Goal: Task Accomplishment & Management: Use online tool/utility

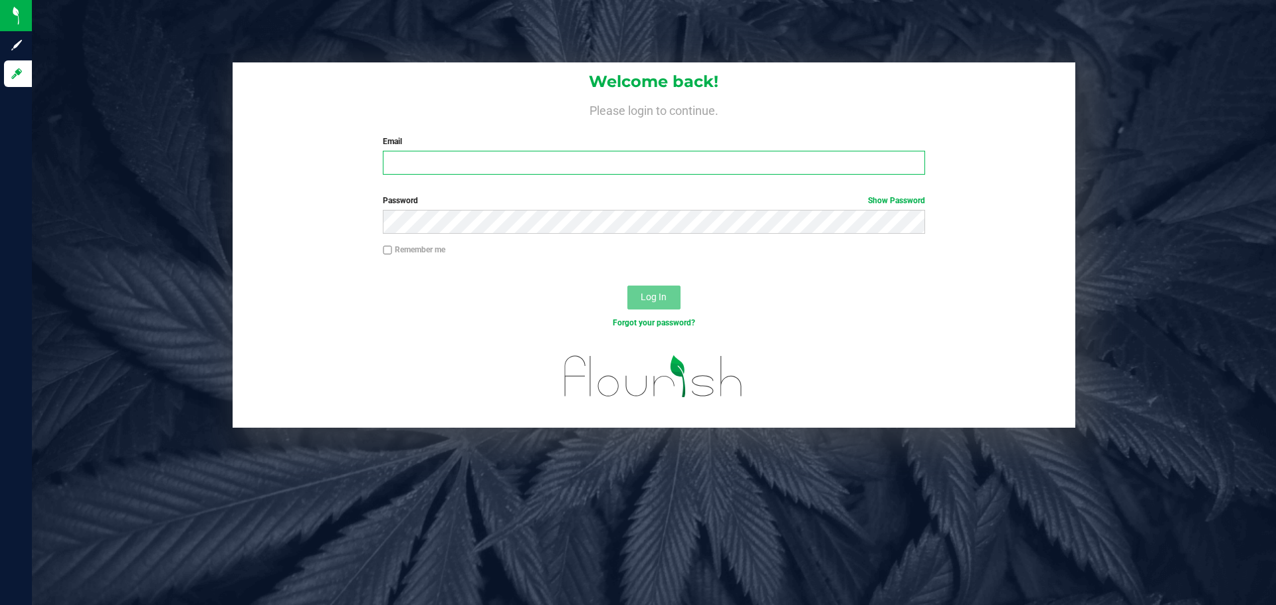
click at [538, 156] on input "Email" at bounding box center [654, 163] width 542 height 24
type input "[EMAIL_ADDRESS][DOMAIN_NAME]"
click at [627, 286] on button "Log In" at bounding box center [653, 298] width 53 height 24
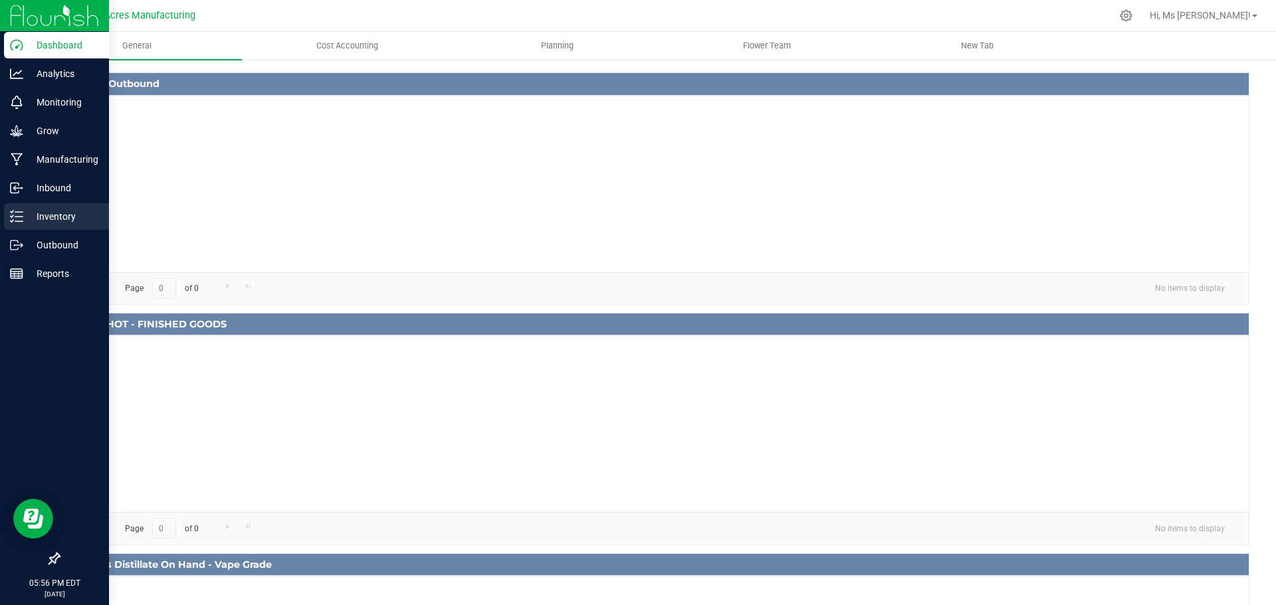
click at [57, 225] on div "Inventory" at bounding box center [56, 216] width 105 height 27
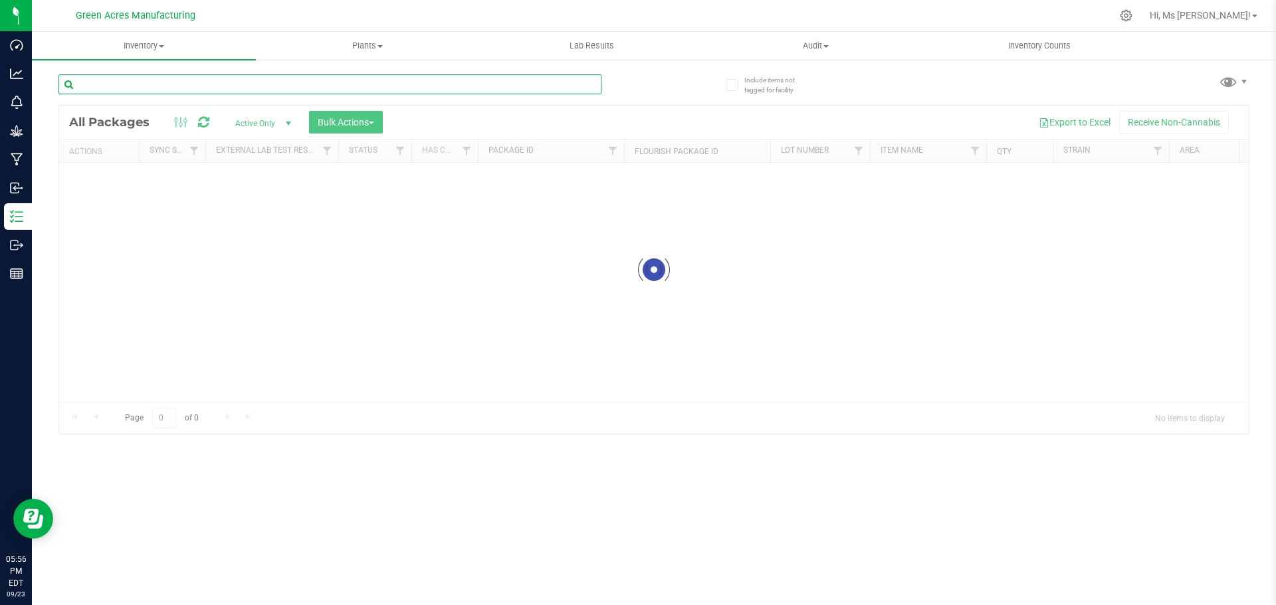
click at [119, 82] on input "text" at bounding box center [329, 84] width 543 height 20
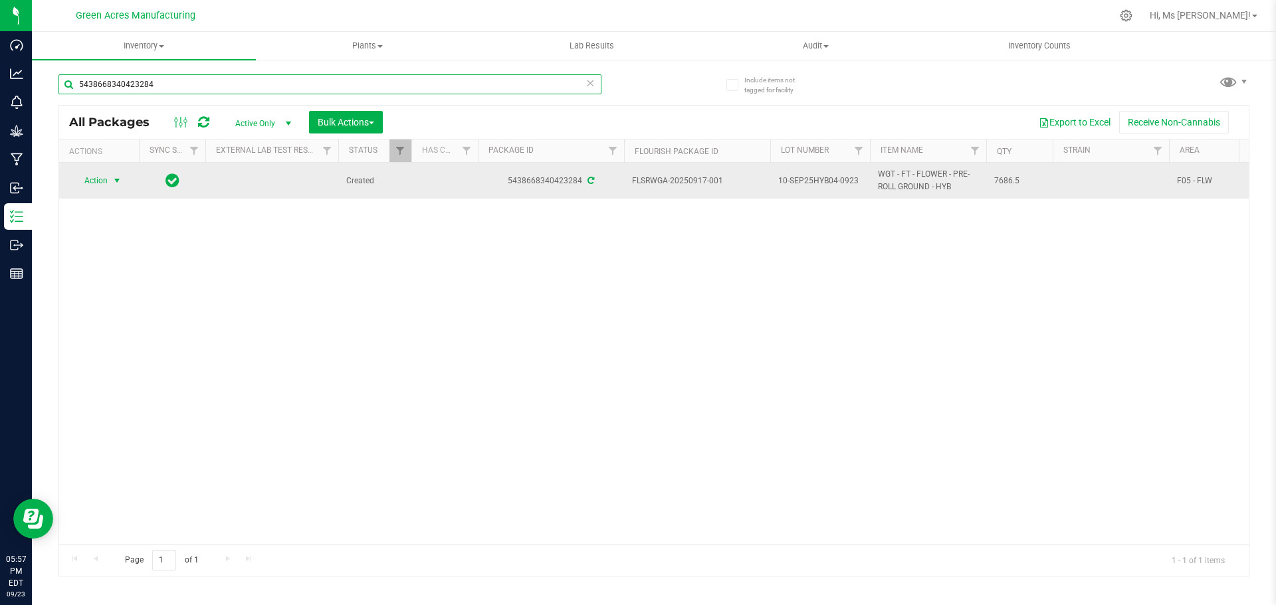
type input "5438668340423284"
click at [115, 180] on span "select" at bounding box center [117, 180] width 11 height 11
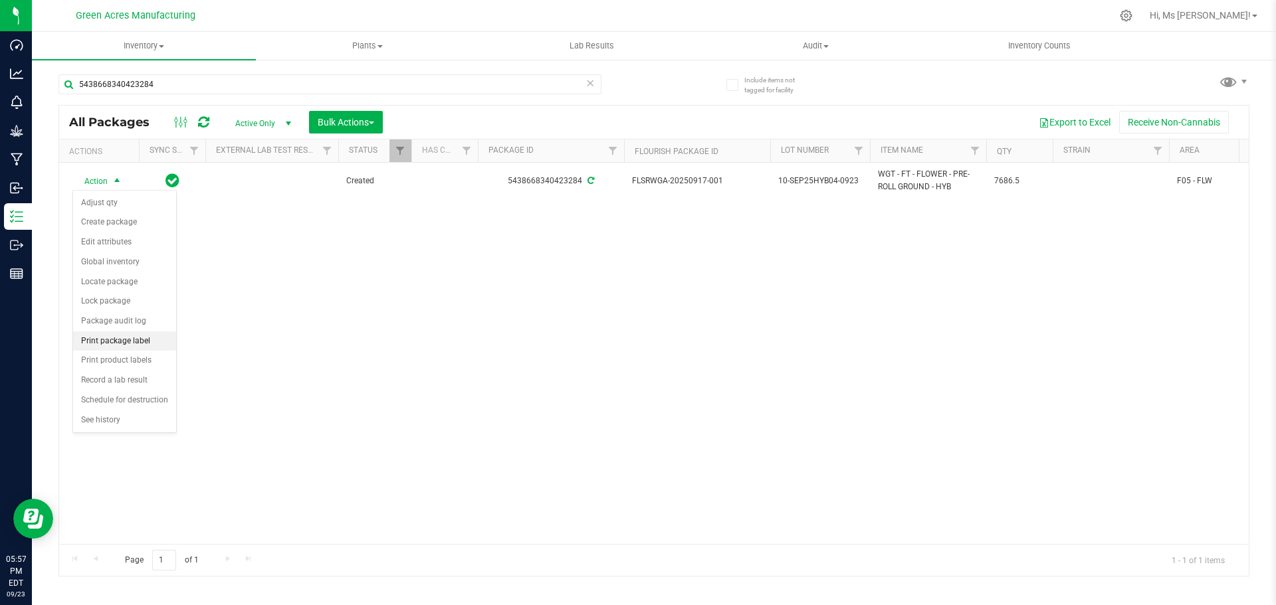
click at [145, 340] on li "Print package label" at bounding box center [124, 342] width 103 height 20
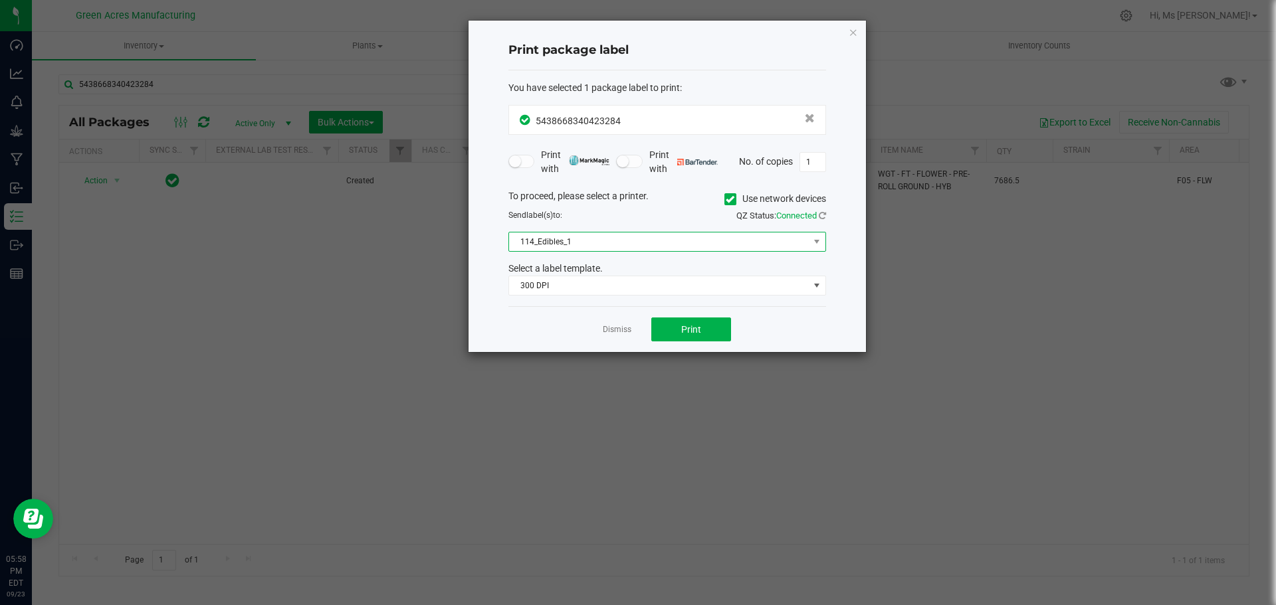
click at [714, 242] on span "114_Edibles_1" at bounding box center [659, 242] width 300 height 19
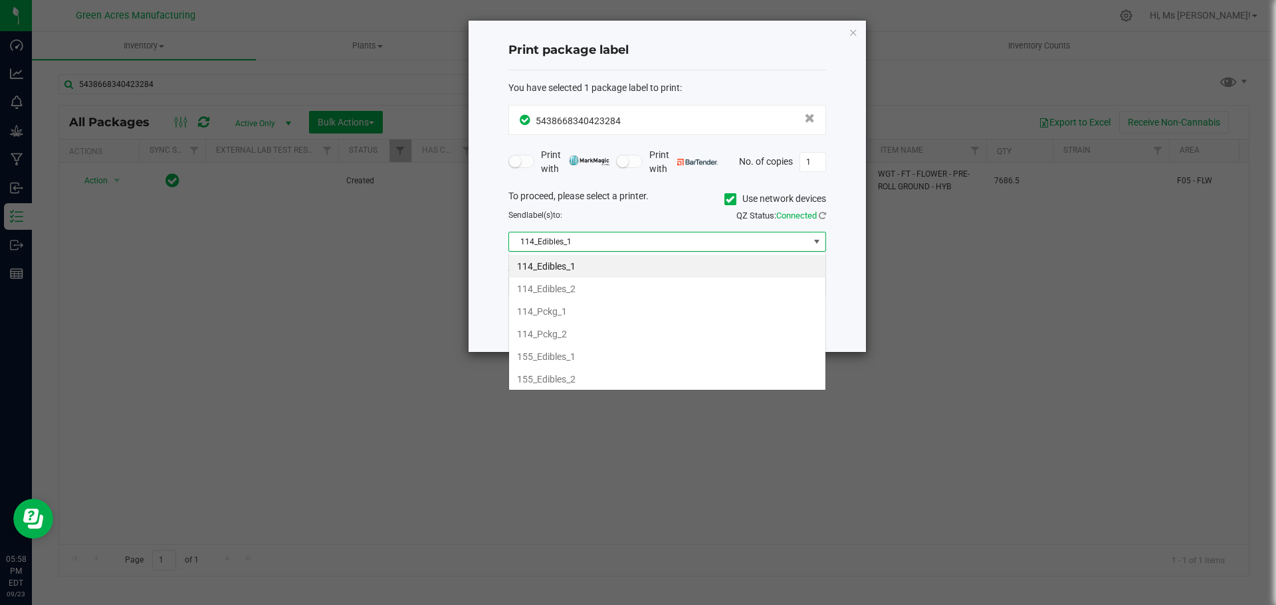
scroll to position [20, 318]
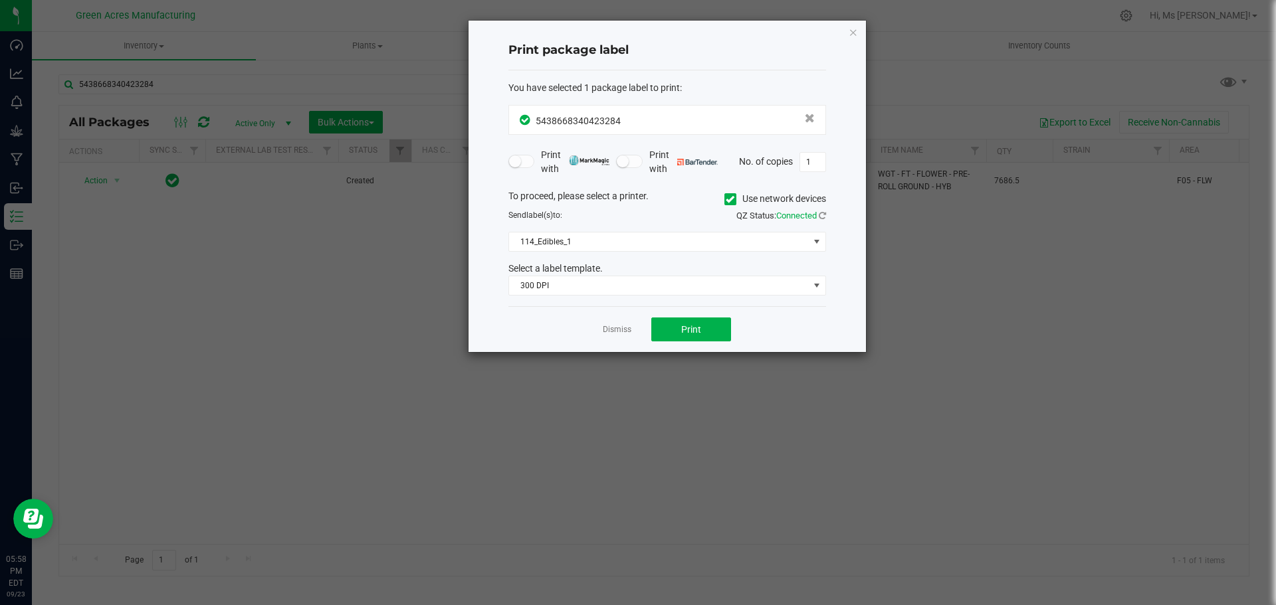
click at [726, 204] on span at bounding box center [730, 199] width 12 height 12
click at [0, 0] on input "Use network devices" at bounding box center [0, 0] width 0 height 0
click at [713, 246] on span at bounding box center [659, 242] width 300 height 19
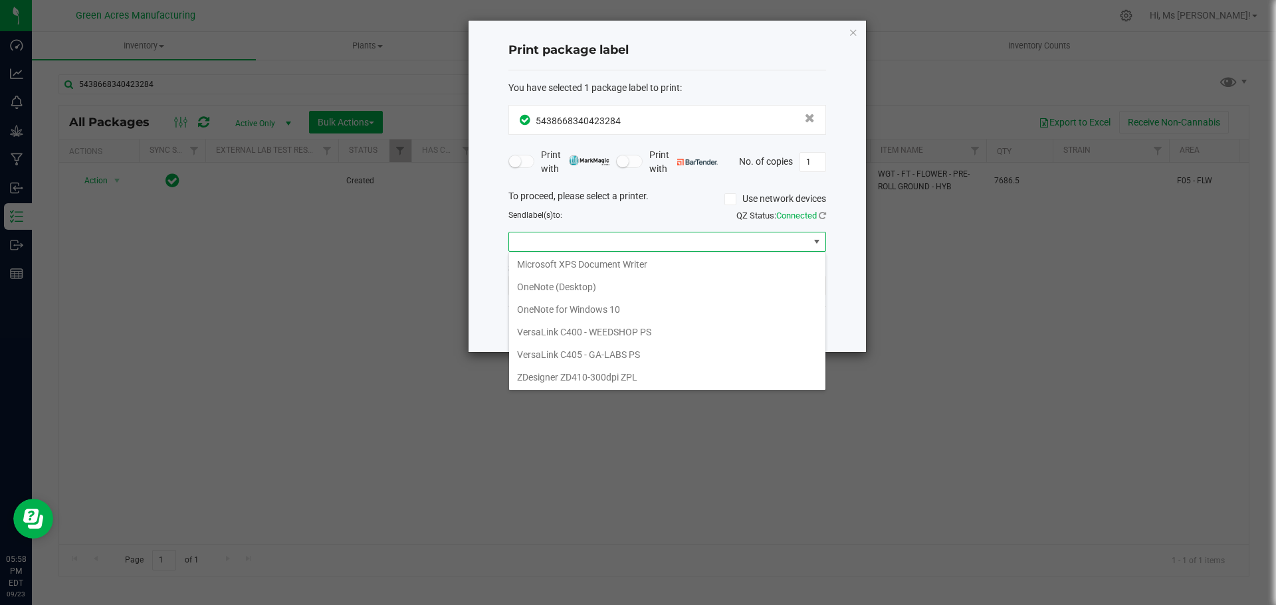
scroll to position [70, 0]
click at [667, 384] on ZPL "ZDesigner ZD410-300dpi ZPL" at bounding box center [667, 377] width 316 height 23
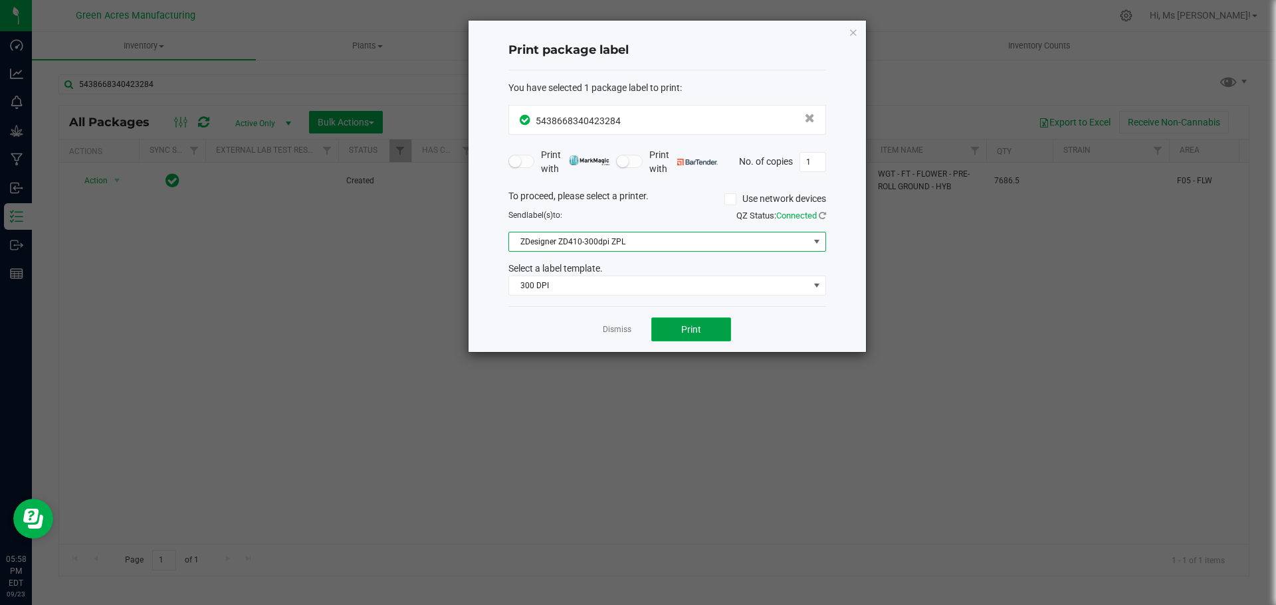
click at [719, 326] on button "Print" at bounding box center [691, 330] width 80 height 24
click at [606, 328] on link "Dismiss" at bounding box center [617, 329] width 29 height 11
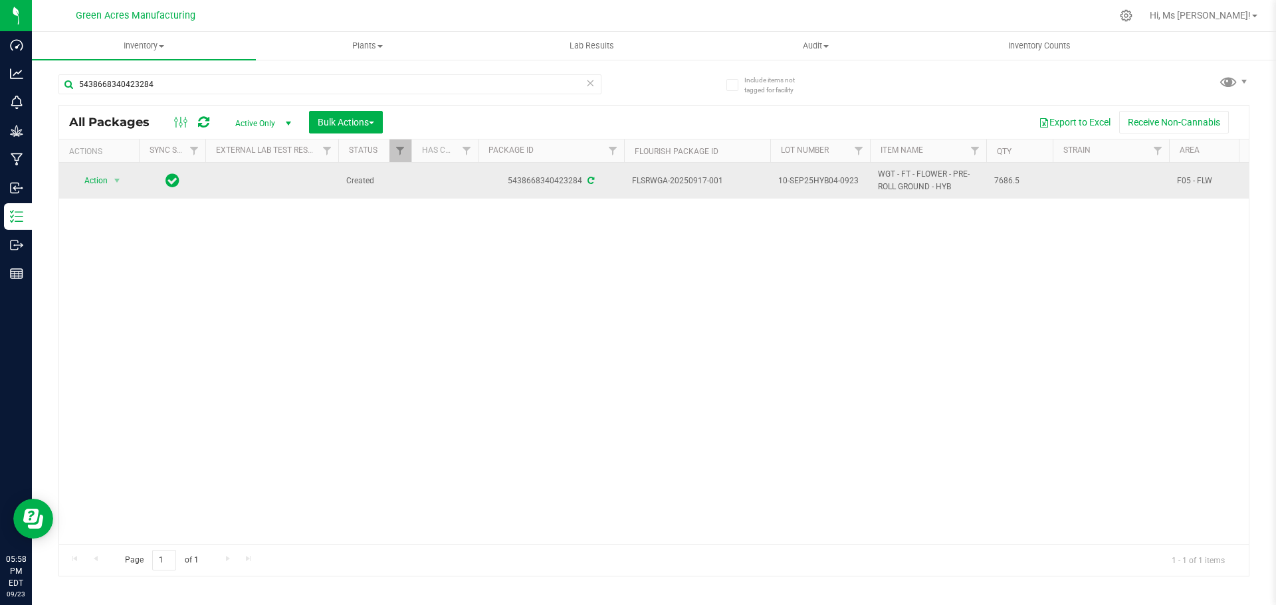
click at [809, 181] on span "10-SEP25HYB04-0923" at bounding box center [820, 181] width 84 height 13
click at [809, 181] on input "10-SEP25HYB04-0923" at bounding box center [817, 181] width 95 height 21
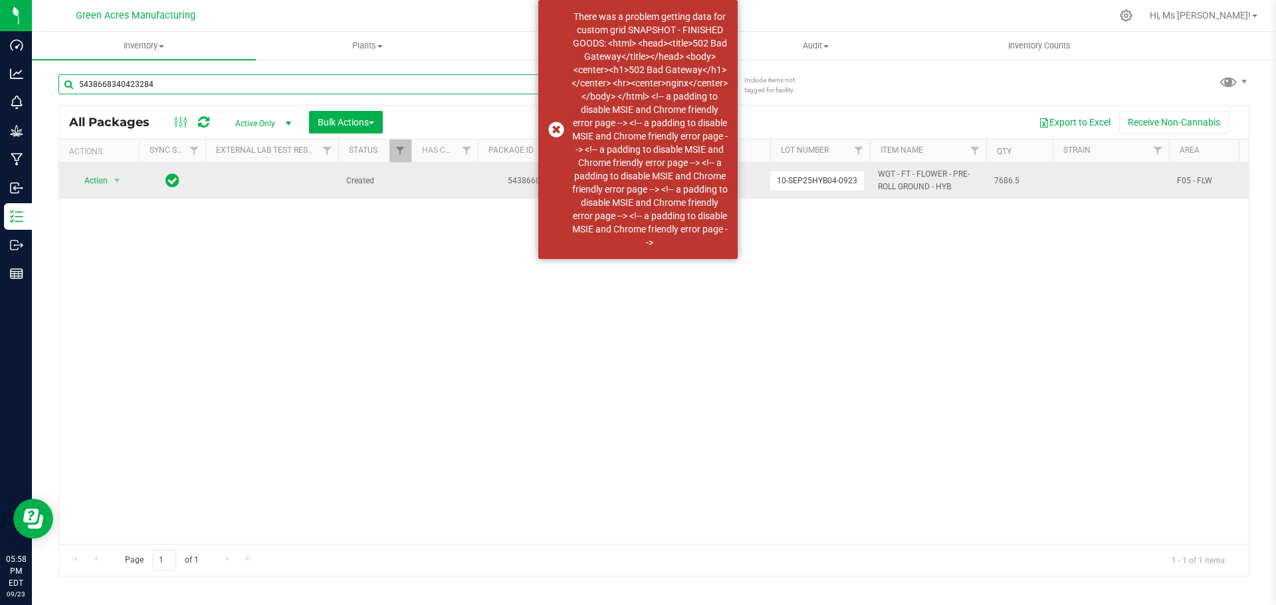
click at [214, 81] on input "5438668340423284" at bounding box center [329, 84] width 543 height 20
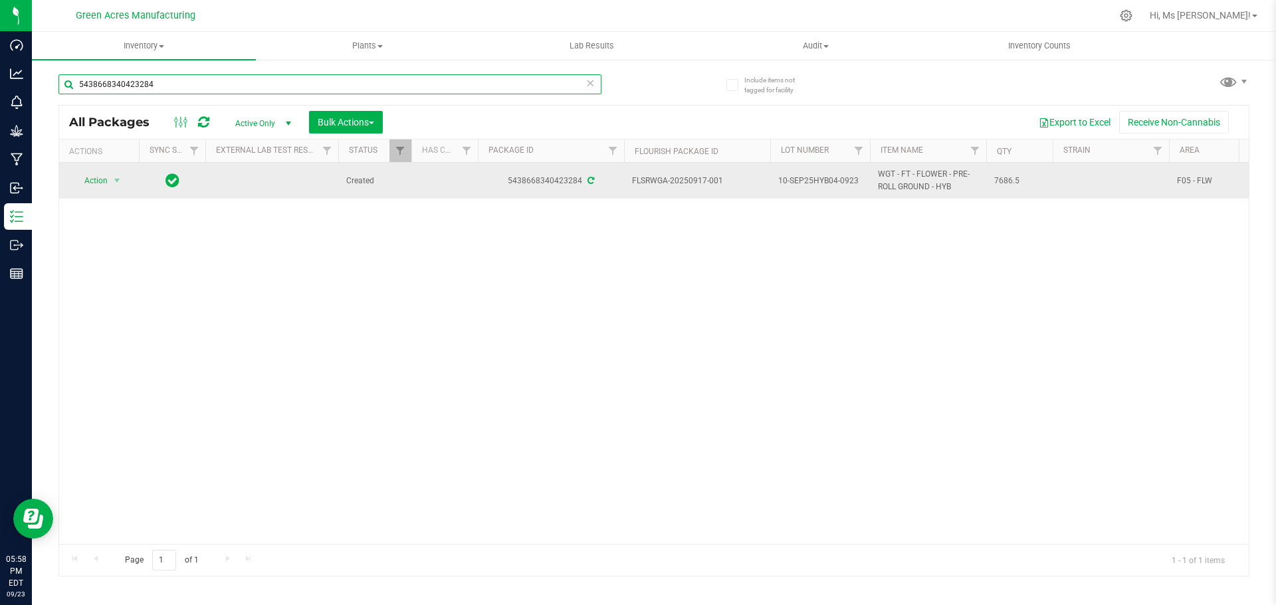
paste input "10-SEP25HYB04-0923"
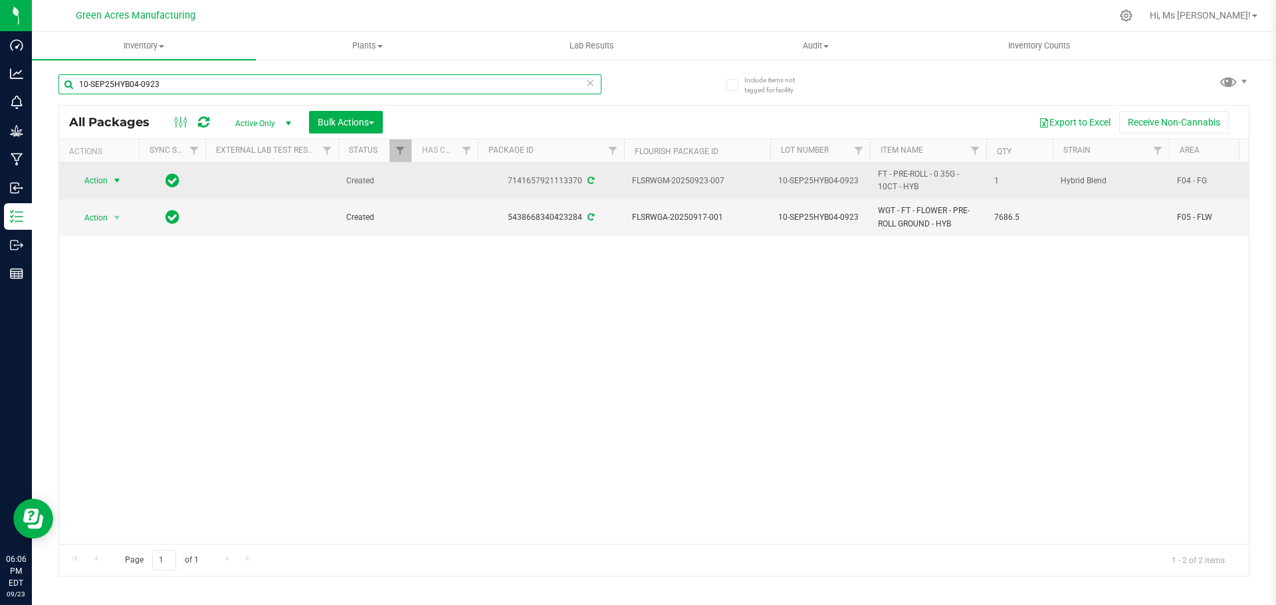
type input "10-SEP25HYB04-0923"
click at [97, 187] on span "Action" at bounding box center [90, 180] width 36 height 19
